Goal: Transaction & Acquisition: Purchase product/service

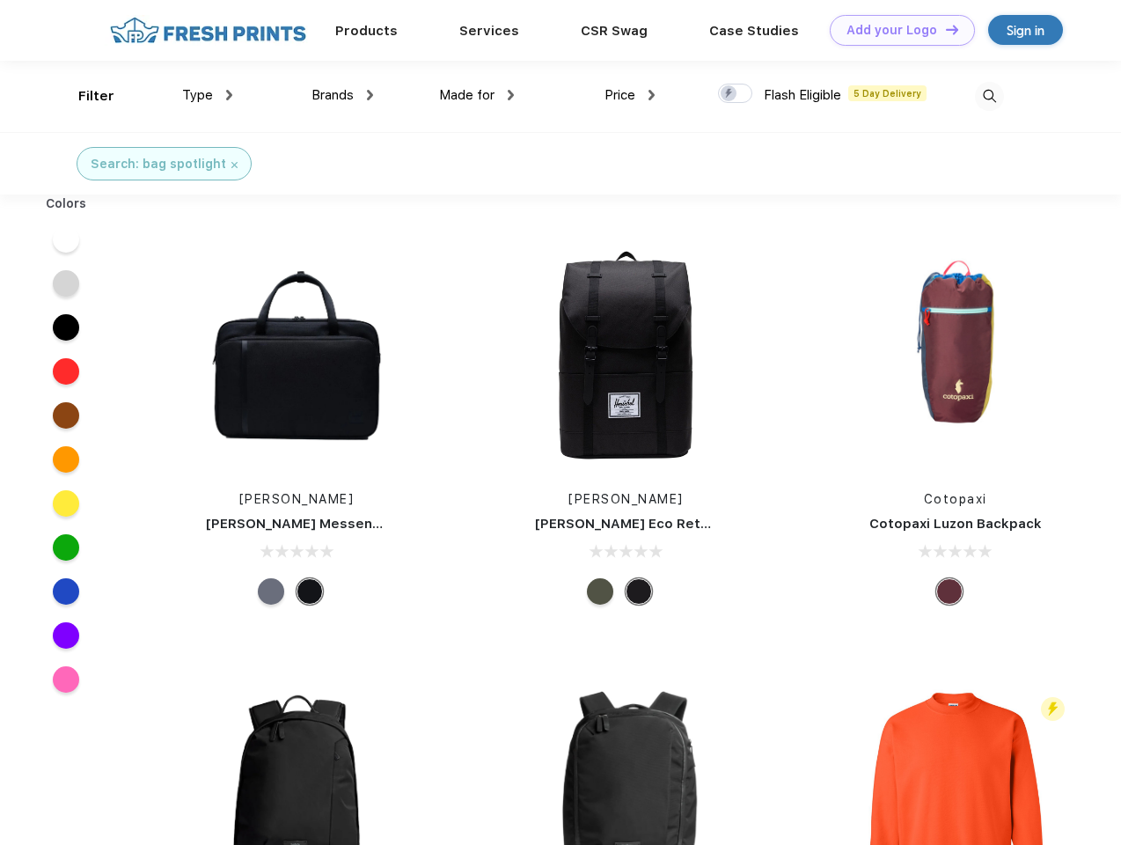
scroll to position [1, 0]
click at [896, 30] on link "Add your Logo Design Tool" at bounding box center [902, 30] width 145 height 31
click at [0, 0] on div "Design Tool" at bounding box center [0, 0] width 0 height 0
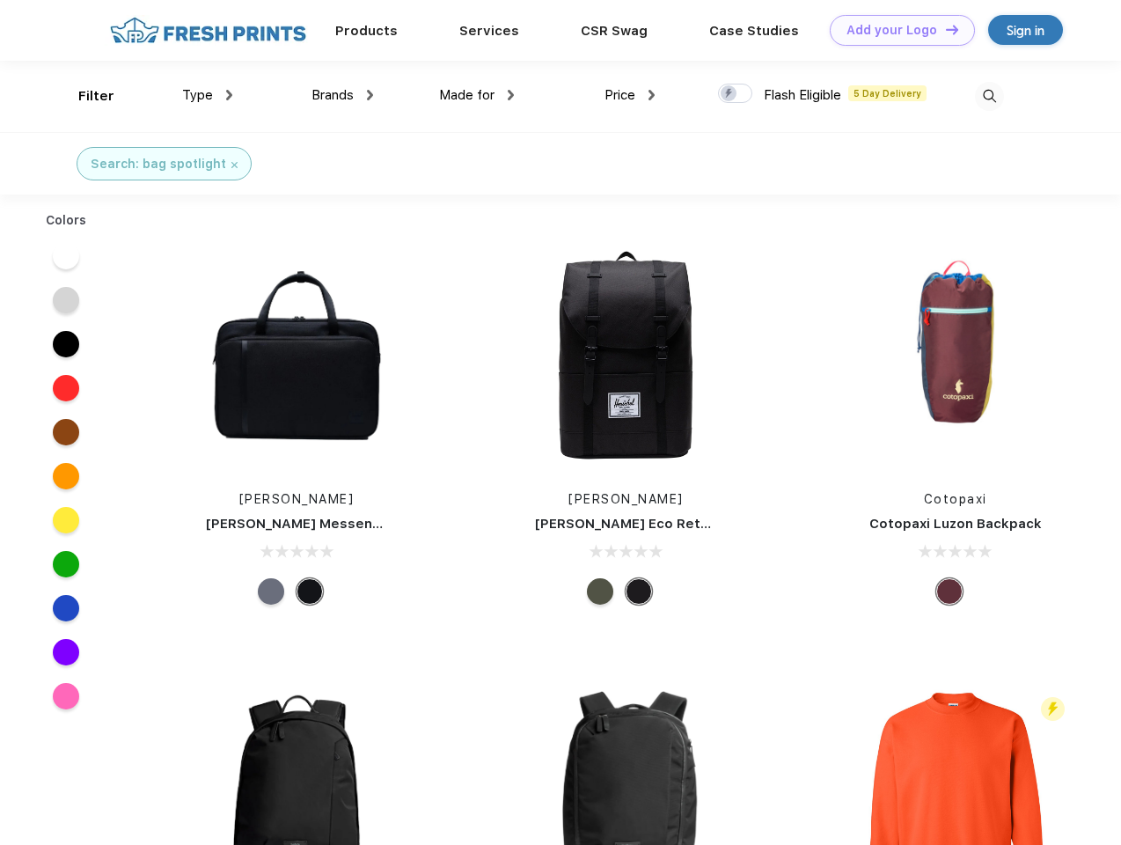
click at [944, 29] on link "Add your Logo Design Tool" at bounding box center [902, 30] width 145 height 31
click at [84, 96] on div "Filter" at bounding box center [96, 96] width 36 height 20
click at [208, 95] on span "Type" at bounding box center [197, 95] width 31 height 16
click at [342, 95] on span "Brands" at bounding box center [333, 95] width 42 height 16
click at [477, 95] on span "Made for" at bounding box center [466, 95] width 55 height 16
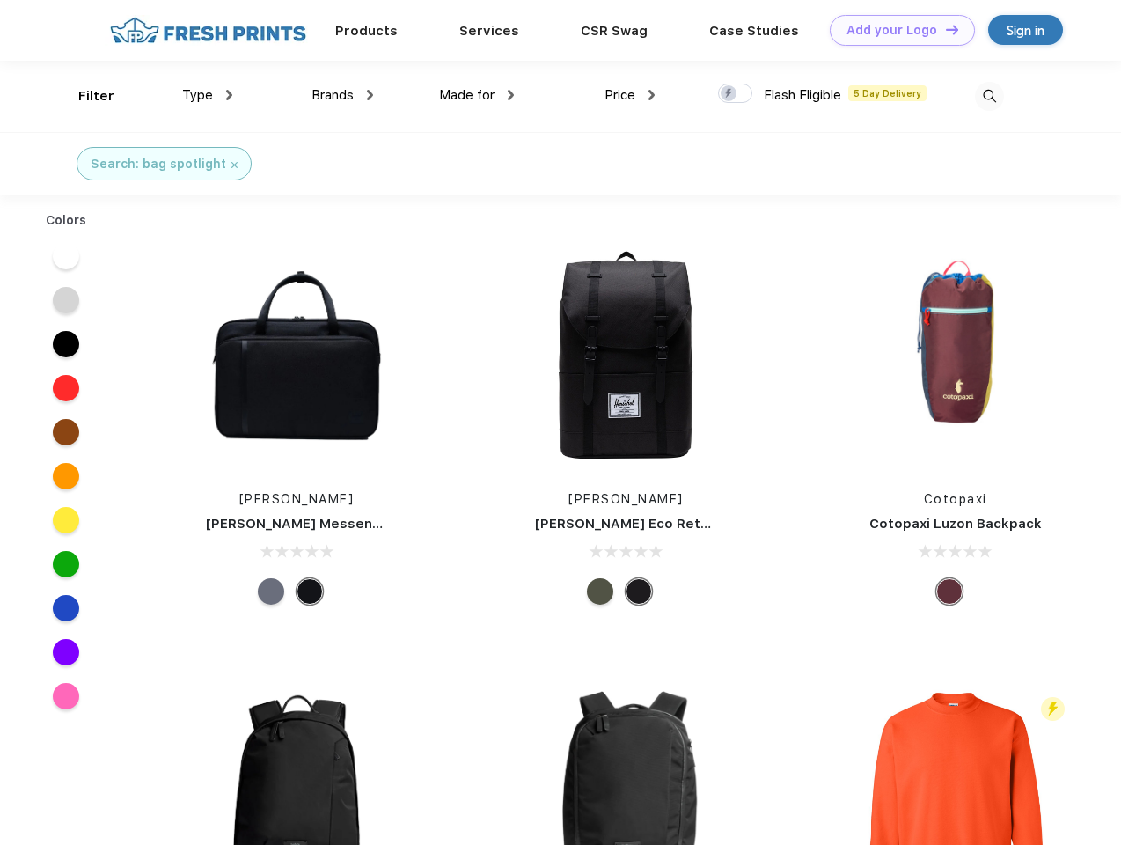
click at [630, 95] on span "Price" at bounding box center [620, 95] width 31 height 16
click at [736, 94] on div at bounding box center [735, 93] width 34 height 19
click at [730, 94] on input "checkbox" at bounding box center [723, 88] width 11 height 11
click at [989, 96] on img at bounding box center [989, 96] width 29 height 29
